Goal: Check status: Check status

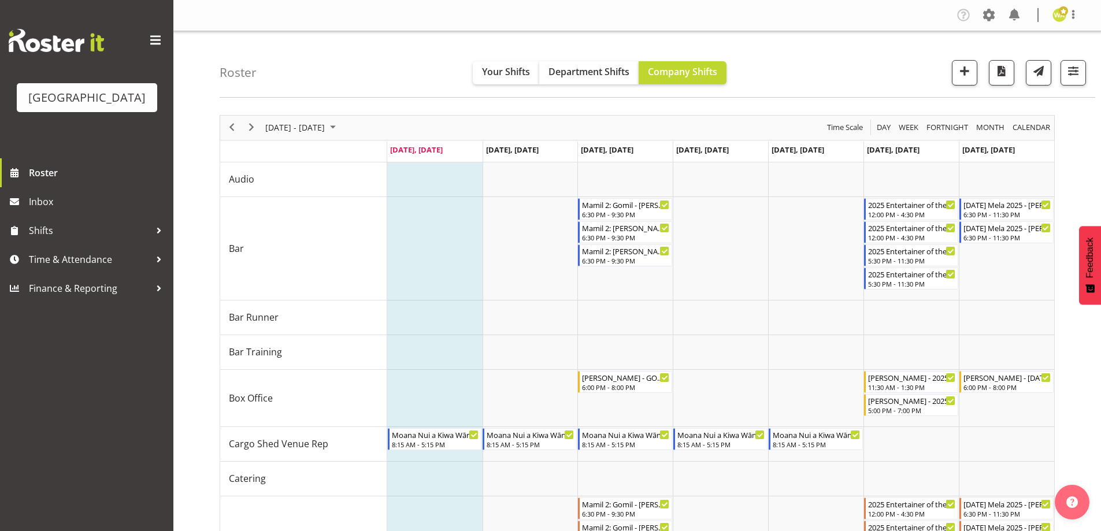
scroll to position [87, 0]
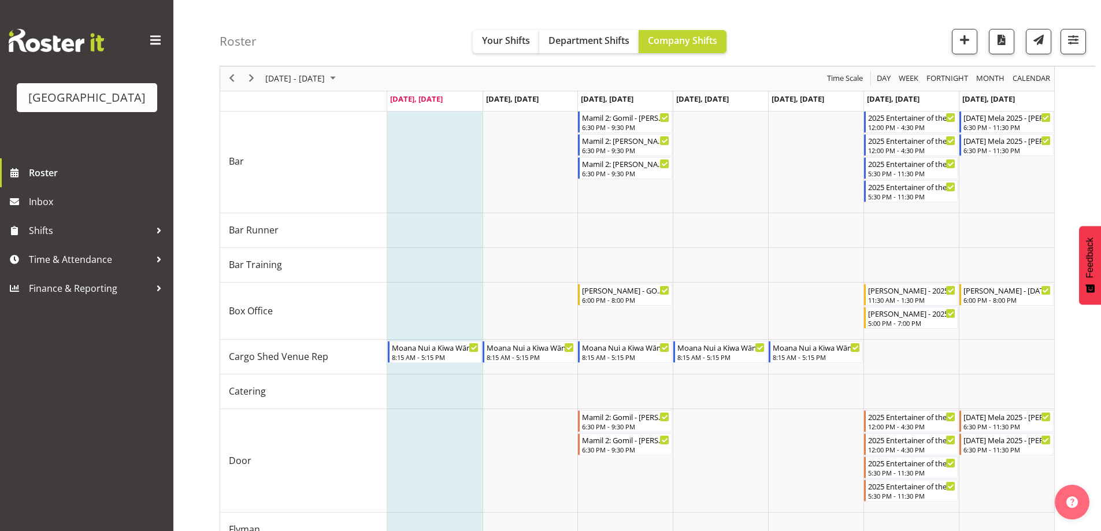
click at [845, 18] on div "Roster Your Shifts Department Shifts Company Shifts All Locations [GEOGRAPHIC_D…" at bounding box center [657, 33] width 875 height 66
click at [324, 80] on span "[DATE] - [DATE]" at bounding box center [295, 79] width 62 height 14
click at [393, 104] on span "next month" at bounding box center [387, 107] width 20 height 21
click at [322, 75] on span "[DATE] - [DATE]" at bounding box center [295, 79] width 62 height 14
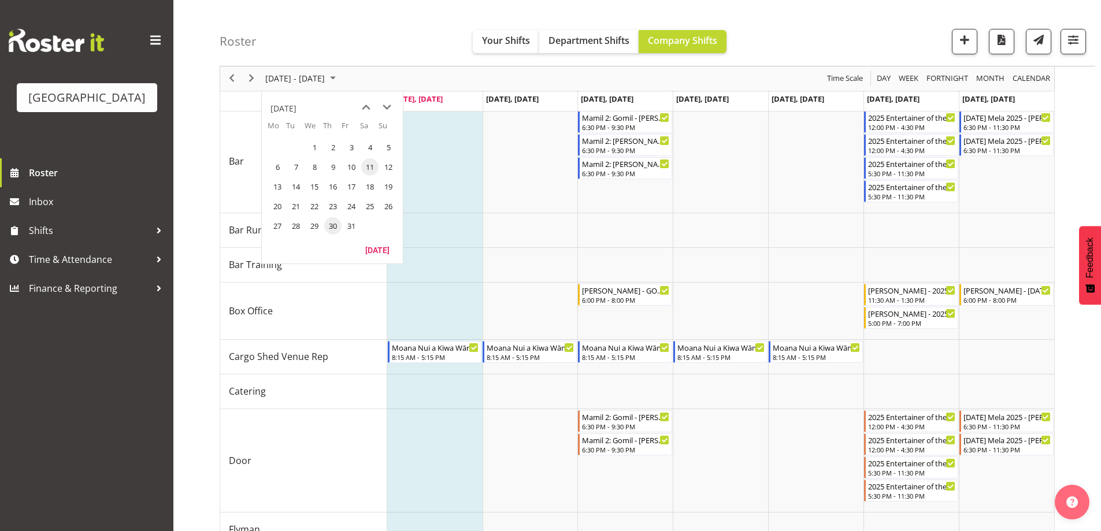
click at [371, 163] on span "11" at bounding box center [369, 166] width 17 height 17
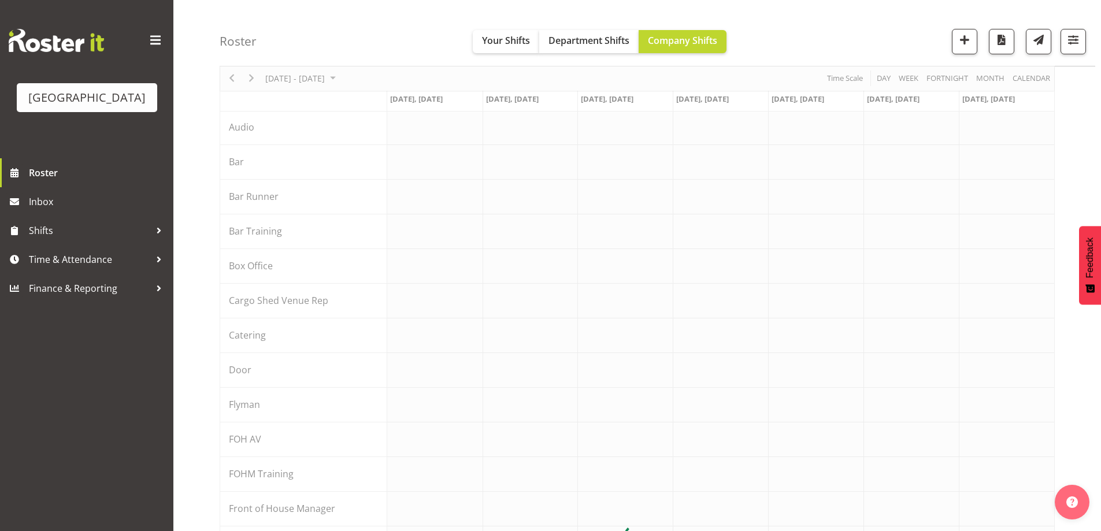
scroll to position [64, 0]
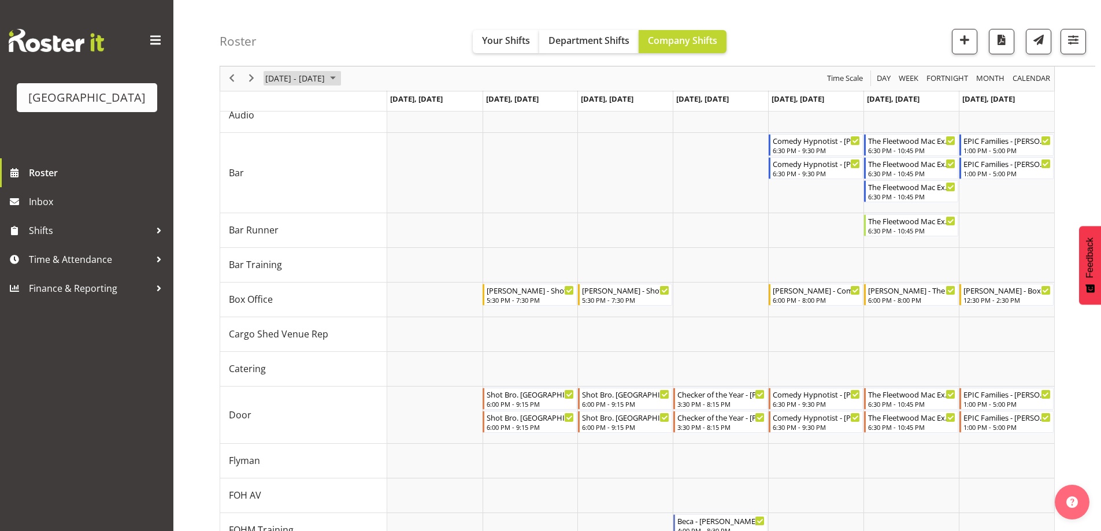
click at [308, 72] on span "[DATE] - [DATE]" at bounding box center [295, 79] width 62 height 14
click at [373, 147] on span "4" at bounding box center [369, 147] width 17 height 17
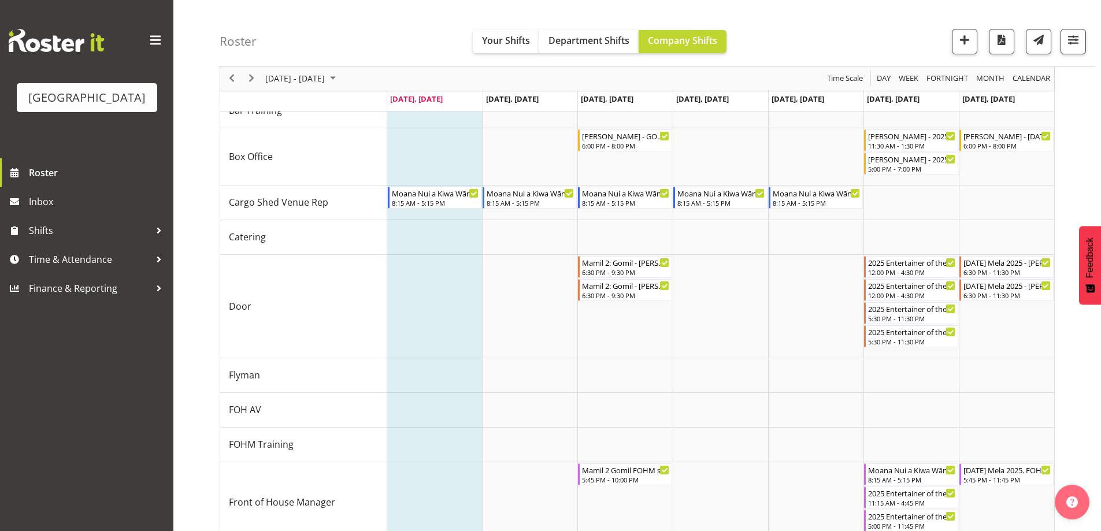
scroll to position [244, 0]
click at [902, 48] on div "Roster Your Shifts Department Shifts Company Shifts All Locations [GEOGRAPHIC_D…" at bounding box center [657, 33] width 875 height 66
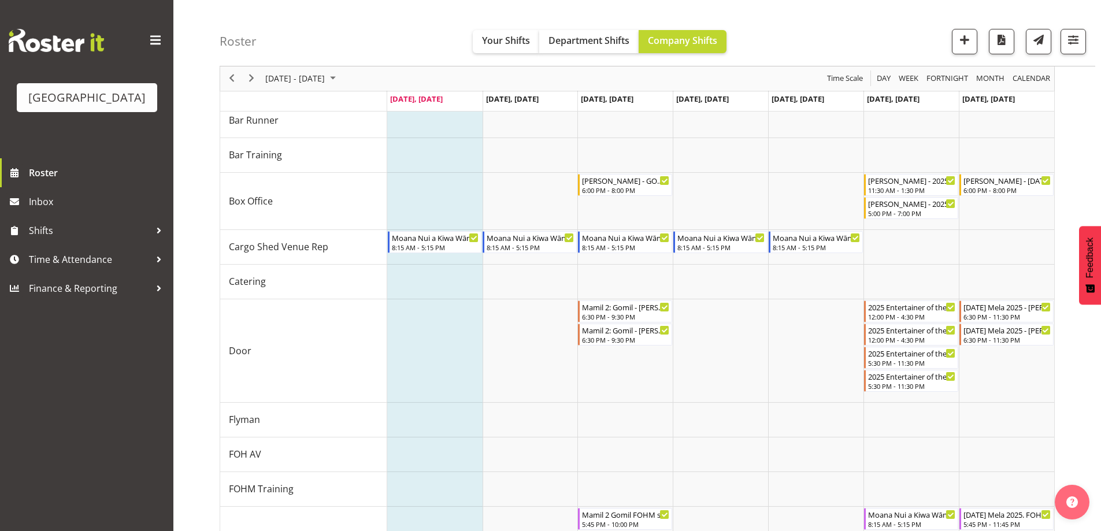
scroll to position [199, 0]
click at [326, 84] on span "[DATE] - [DATE]" at bounding box center [295, 79] width 62 height 14
click at [387, 166] on span "12" at bounding box center [388, 166] width 17 height 17
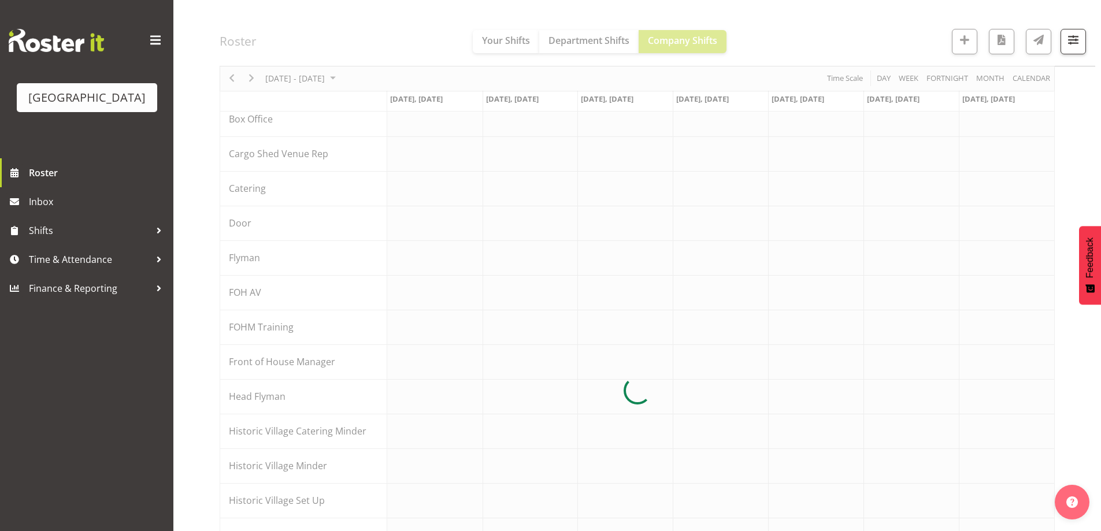
click at [845, 41] on div at bounding box center [637, 390] width 835 height 949
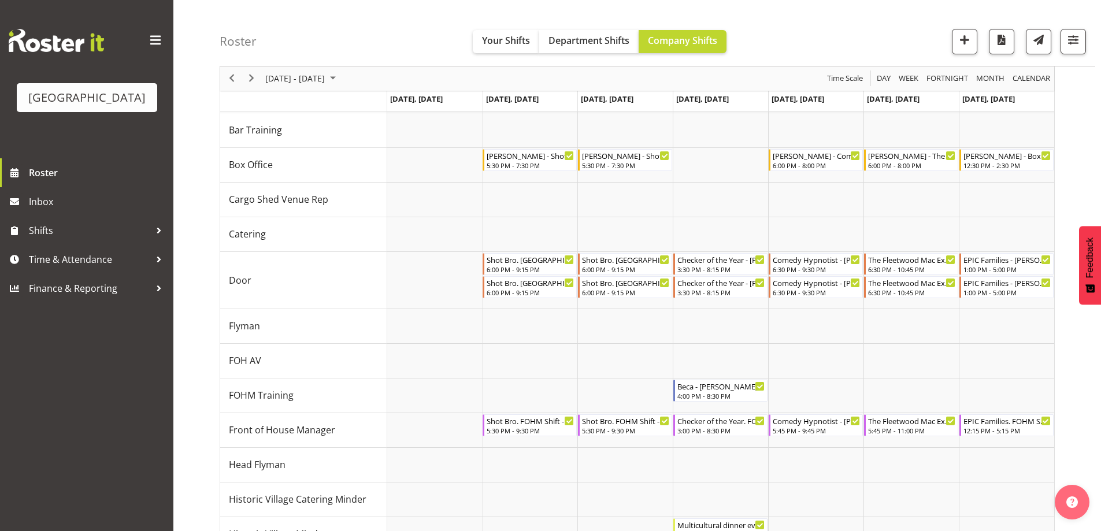
scroll to position [189, 0]
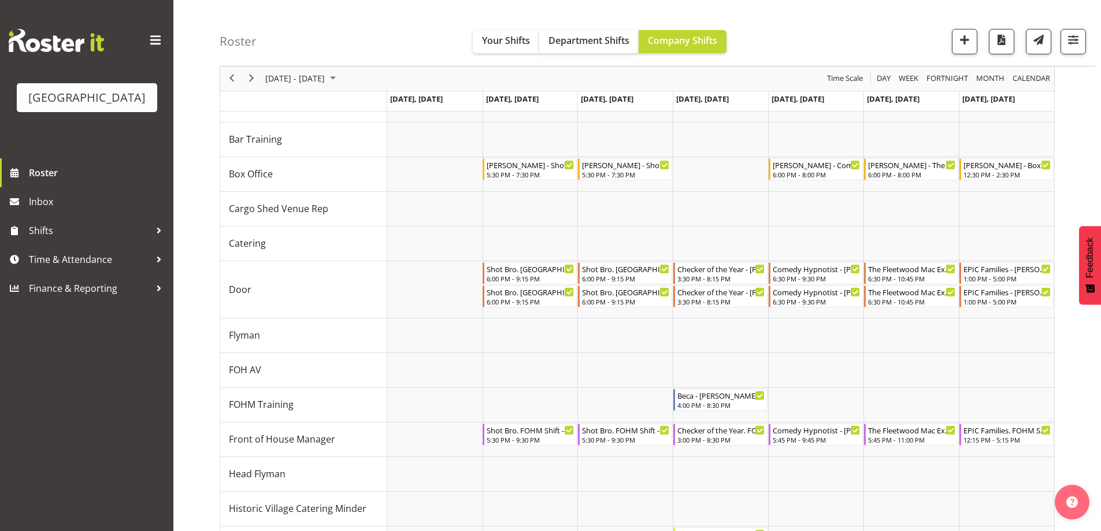
click at [798, 32] on div "Roster Your Shifts Department Shifts Company Shifts All Locations [GEOGRAPHIC_D…" at bounding box center [657, 33] width 875 height 66
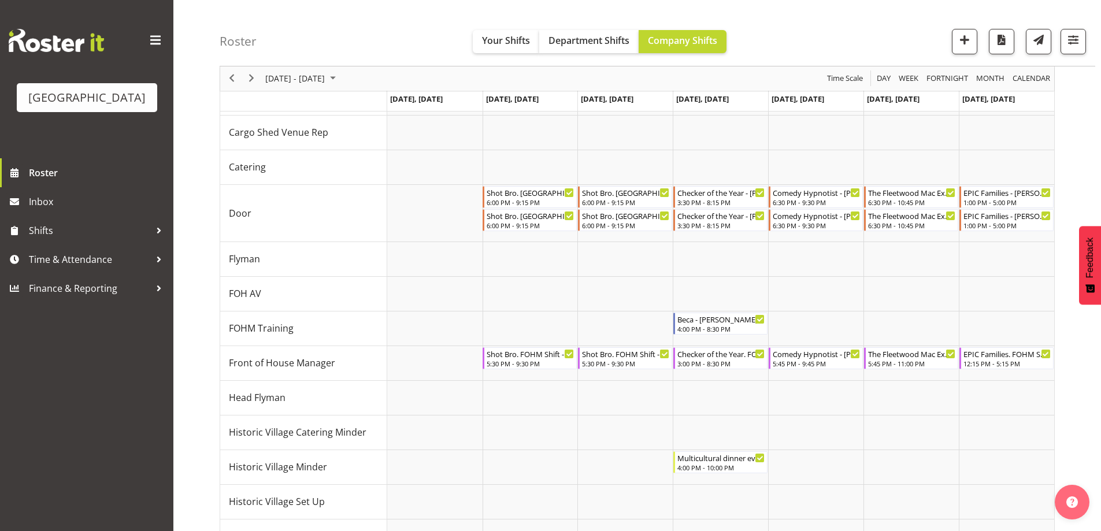
scroll to position [174, 0]
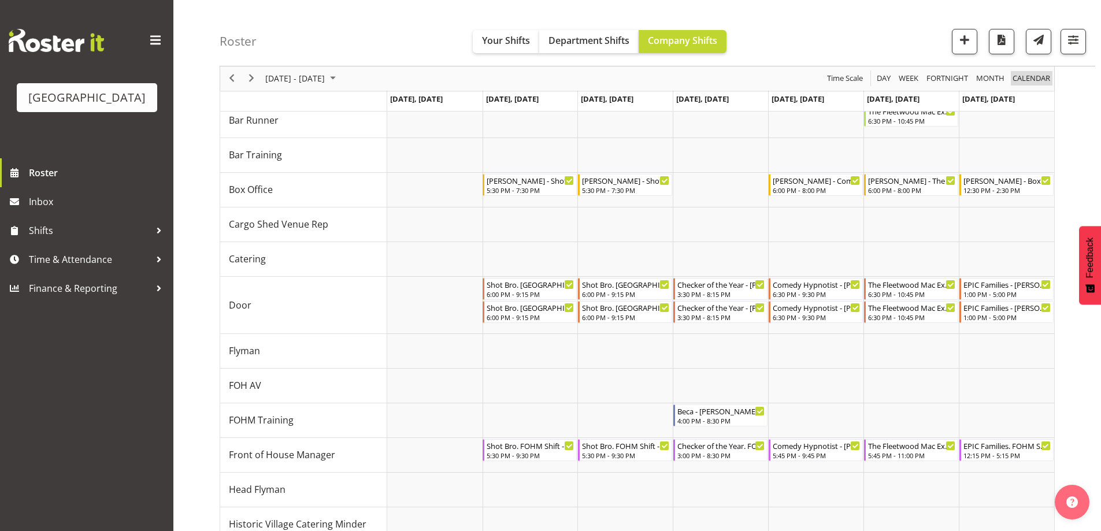
drag, startPoint x: 825, startPoint y: 46, endPoint x: 1020, endPoint y: 80, distance: 198.3
click at [824, 47] on div "Roster Your Shifts Department Shifts Company Shifts All Locations [GEOGRAPHIC_D…" at bounding box center [657, 33] width 875 height 66
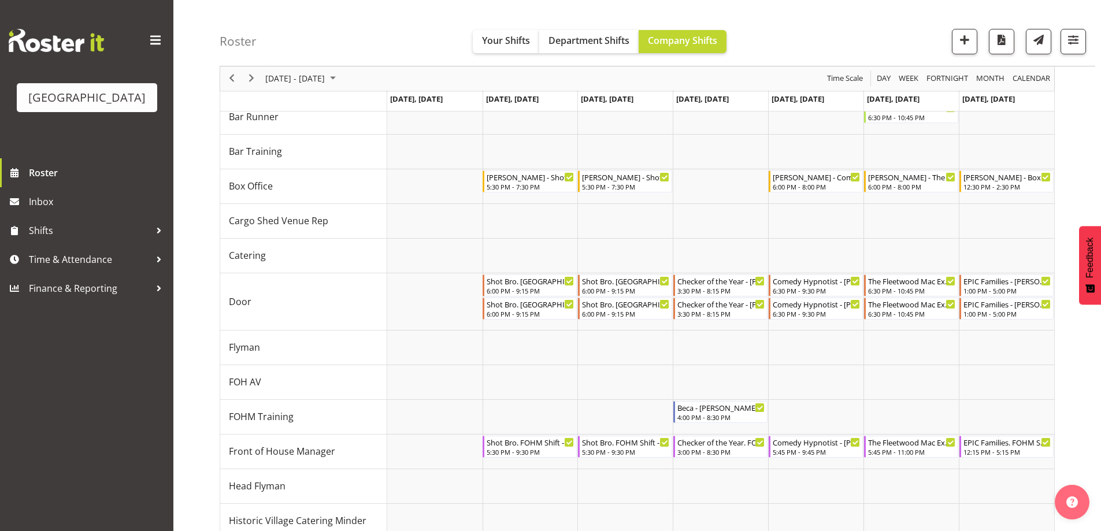
scroll to position [162, 0]
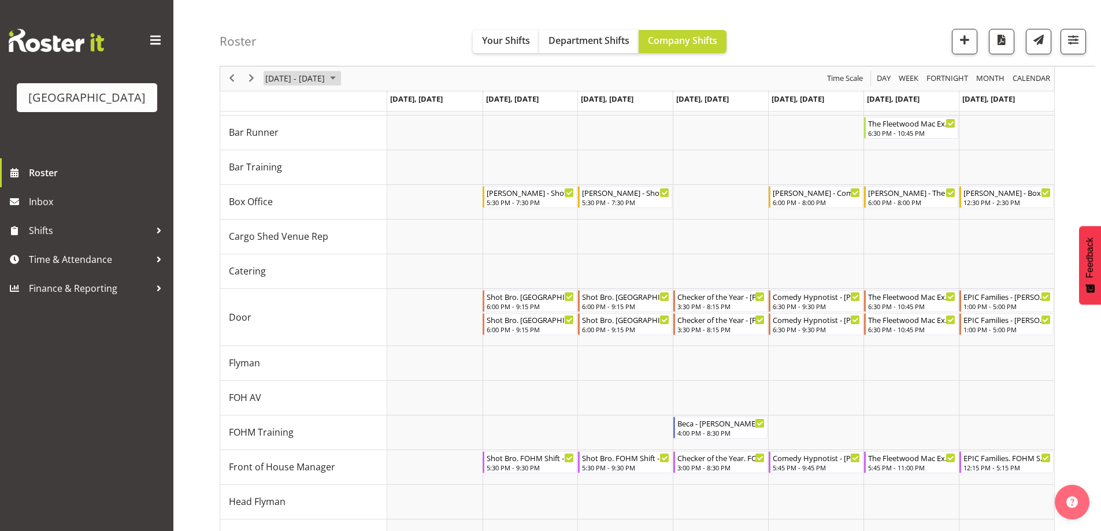
click at [335, 80] on div "[DATE] - [DATE]" at bounding box center [301, 78] width 81 height 24
click at [391, 187] on span "19" at bounding box center [388, 186] width 17 height 17
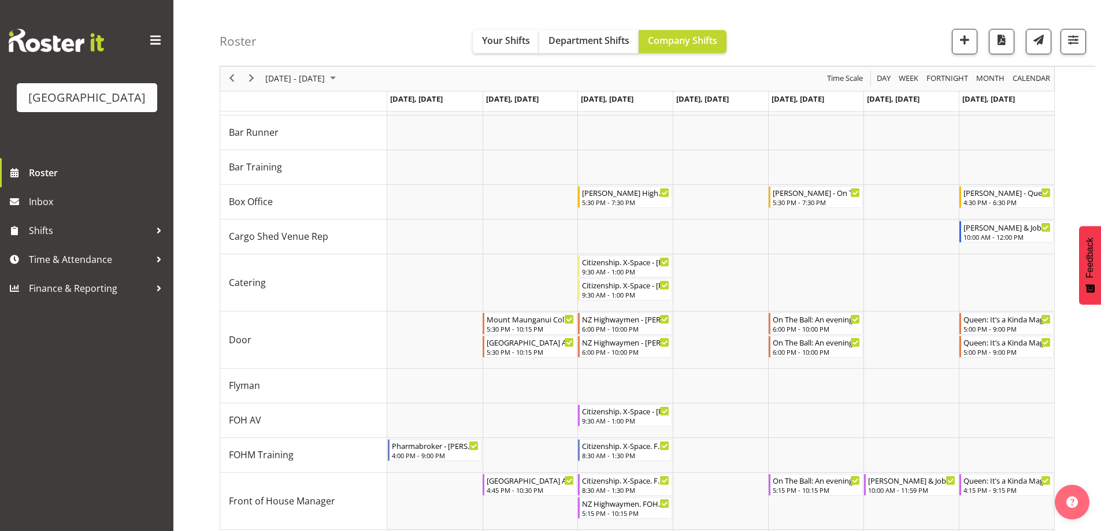
click at [379, 38] on div "Roster Your Shifts Department Shifts Company Shifts All Locations [GEOGRAPHIC_D…" at bounding box center [657, 33] width 875 height 66
click at [340, 75] on span "September 2025" at bounding box center [333, 79] width 14 height 14
click at [331, 208] on span "23" at bounding box center [332, 206] width 17 height 17
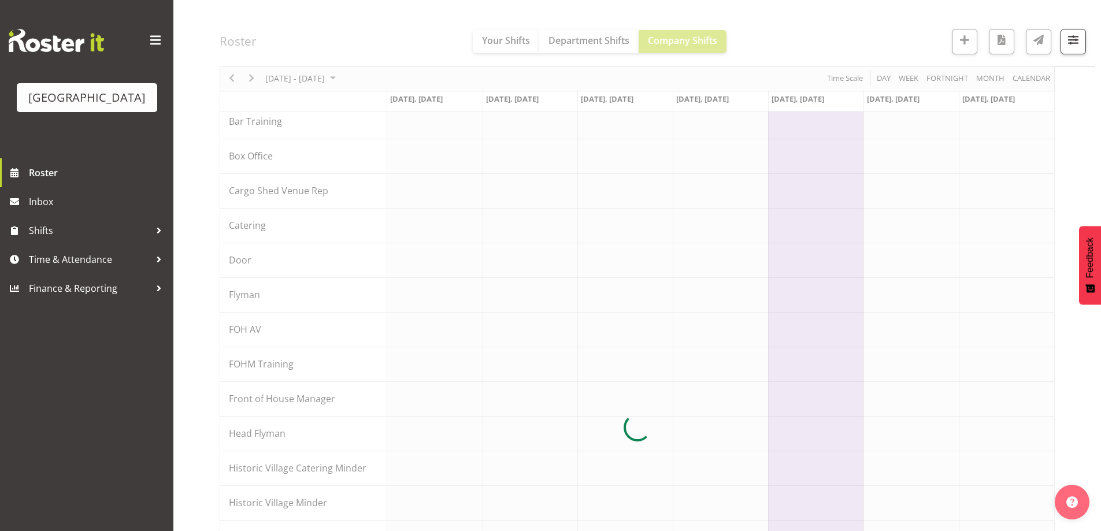
click at [787, 47] on div at bounding box center [637, 427] width 835 height 949
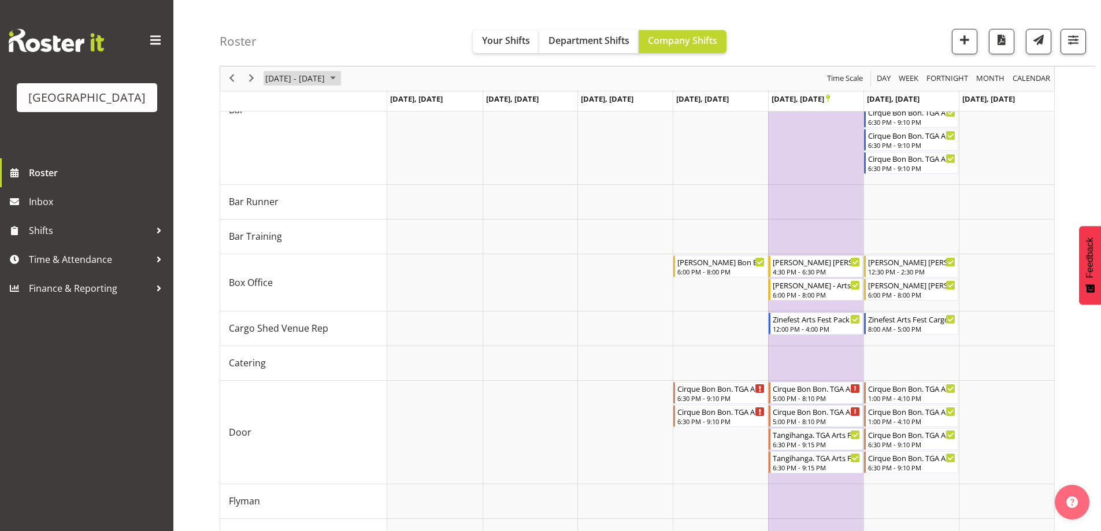
click at [326, 77] on span "[DATE] - [DATE]" at bounding box center [295, 79] width 62 height 14
click at [369, 53] on div "Roster Your Shifts Department Shifts Company Shifts All Locations [GEOGRAPHIC_D…" at bounding box center [657, 33] width 875 height 66
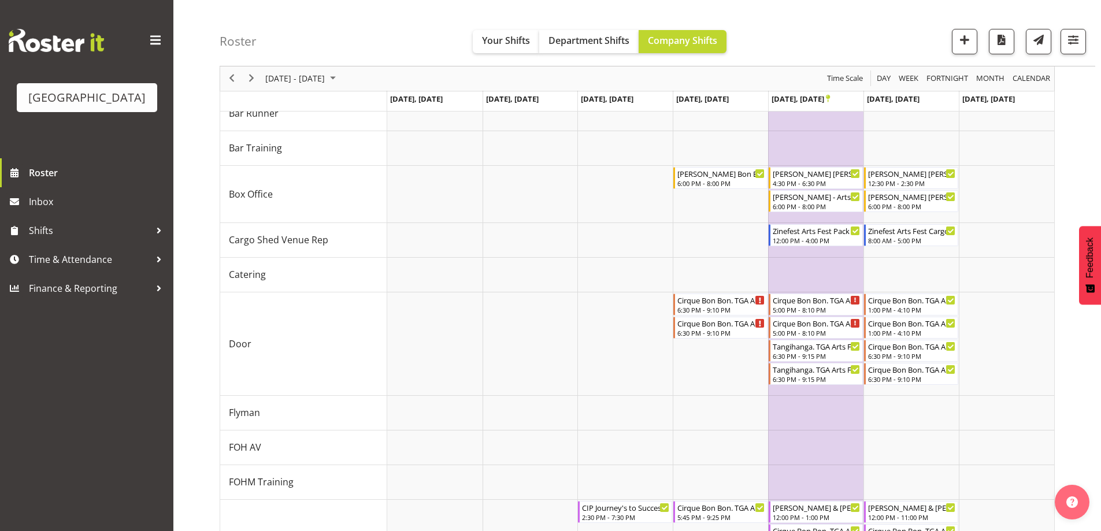
scroll to position [258, 0]
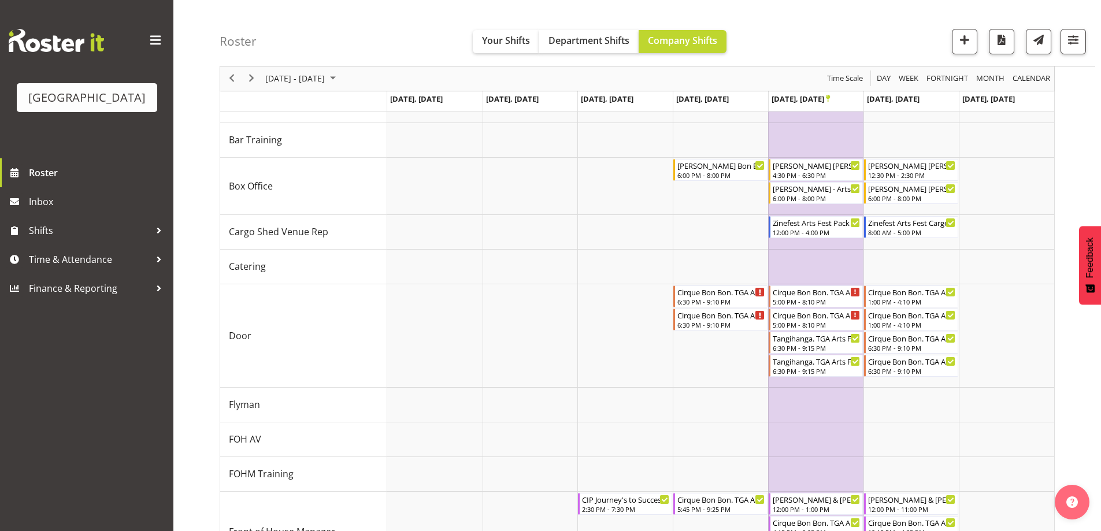
click at [789, 39] on div "Roster Your Shifts Department Shifts Company Shifts All Locations [GEOGRAPHIC_D…" at bounding box center [657, 33] width 875 height 66
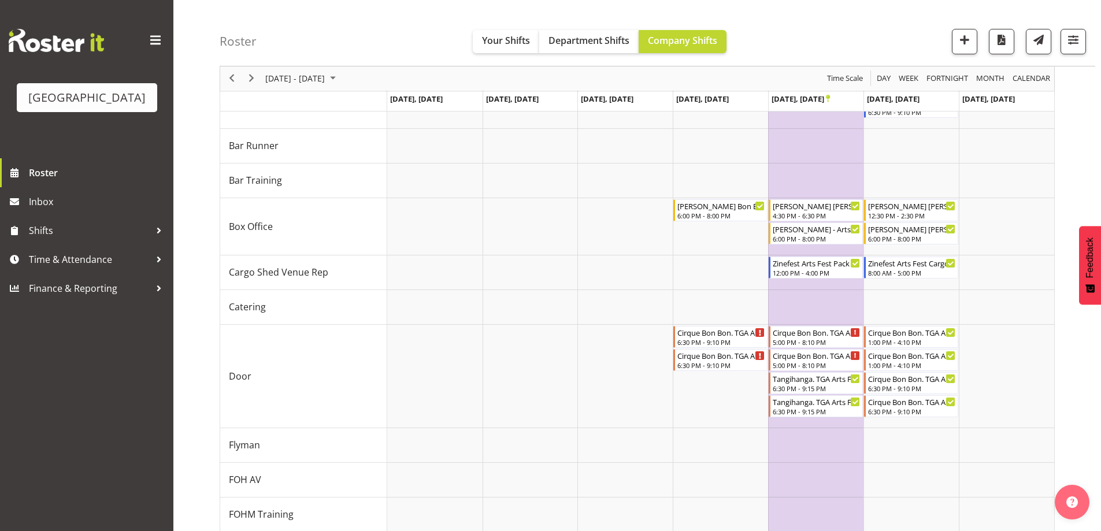
scroll to position [199, 0]
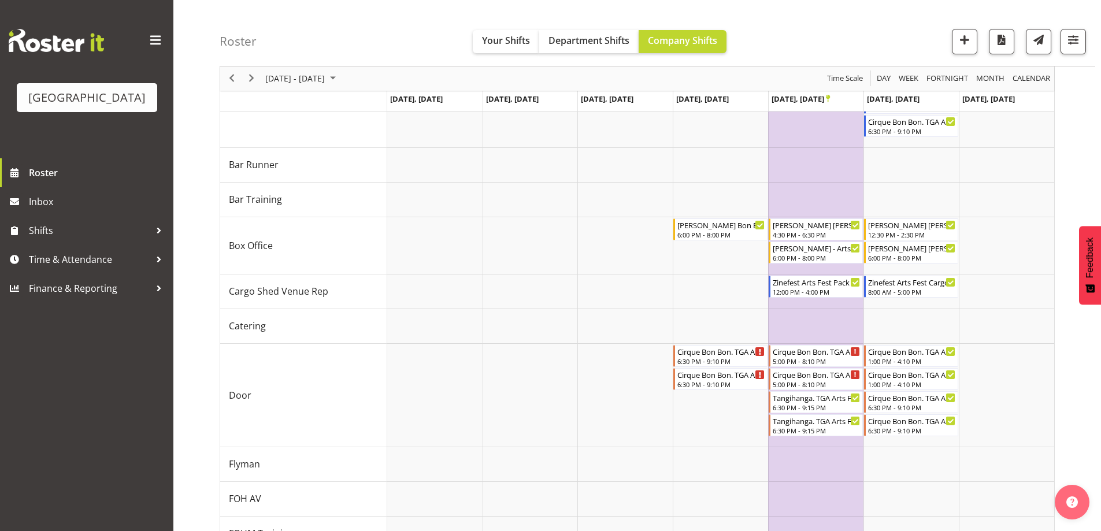
click at [815, 35] on div "Roster Your Shifts Department Shifts Company Shifts All Locations [GEOGRAPHIC_D…" at bounding box center [657, 33] width 875 height 66
click at [207, 38] on div "Roster Your Shifts Department Shifts Company Shifts All Locations [GEOGRAPHIC_D…" at bounding box center [636, 513] width 927 height 1362
drag, startPoint x: 254, startPoint y: 37, endPoint x: 260, endPoint y: 37, distance: 6.4
click at [254, 37] on h4 "Roster" at bounding box center [238, 41] width 37 height 13
click at [260, 38] on div "Roster Your Shifts Department Shifts Company Shifts All Locations [GEOGRAPHIC_D…" at bounding box center [657, 33] width 875 height 66
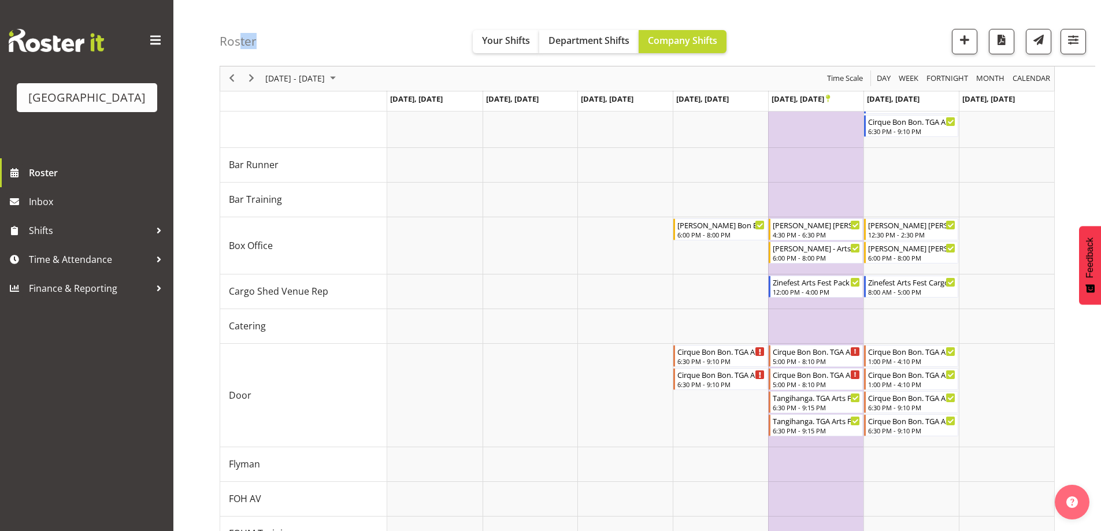
drag, startPoint x: 258, startPoint y: 40, endPoint x: 236, endPoint y: 40, distance: 21.4
click at [236, 40] on div "Roster Your Shifts Department Shifts Company Shifts All Locations [GEOGRAPHIC_D…" at bounding box center [657, 33] width 875 height 66
click at [233, 42] on h4 "Roster" at bounding box center [238, 41] width 37 height 13
drag, startPoint x: 213, startPoint y: 43, endPoint x: 227, endPoint y: 42, distance: 14.5
click at [214, 44] on div "Roster Your Shifts Department Shifts Company Shifts All Locations [GEOGRAPHIC_D…" at bounding box center [636, 513] width 927 height 1362
